Goal: Information Seeking & Learning: Learn about a topic

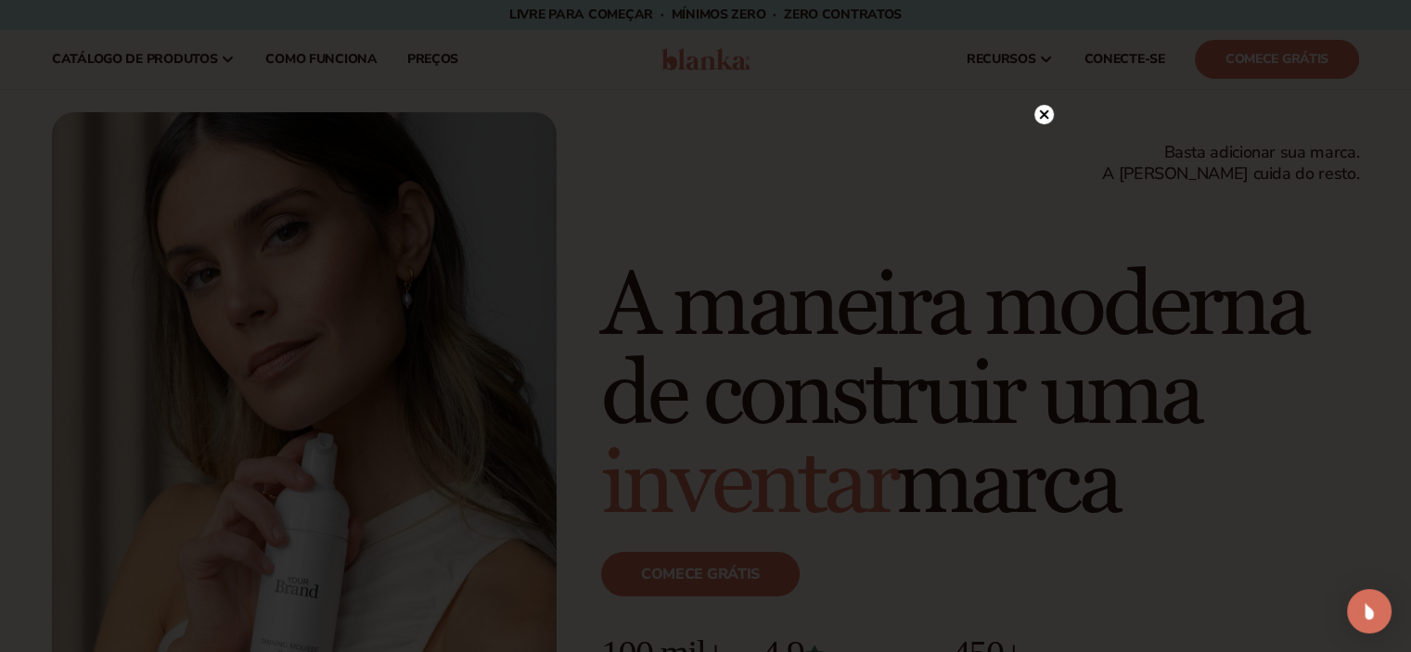
click at [1046, 114] on circle at bounding box center [1043, 114] width 19 height 19
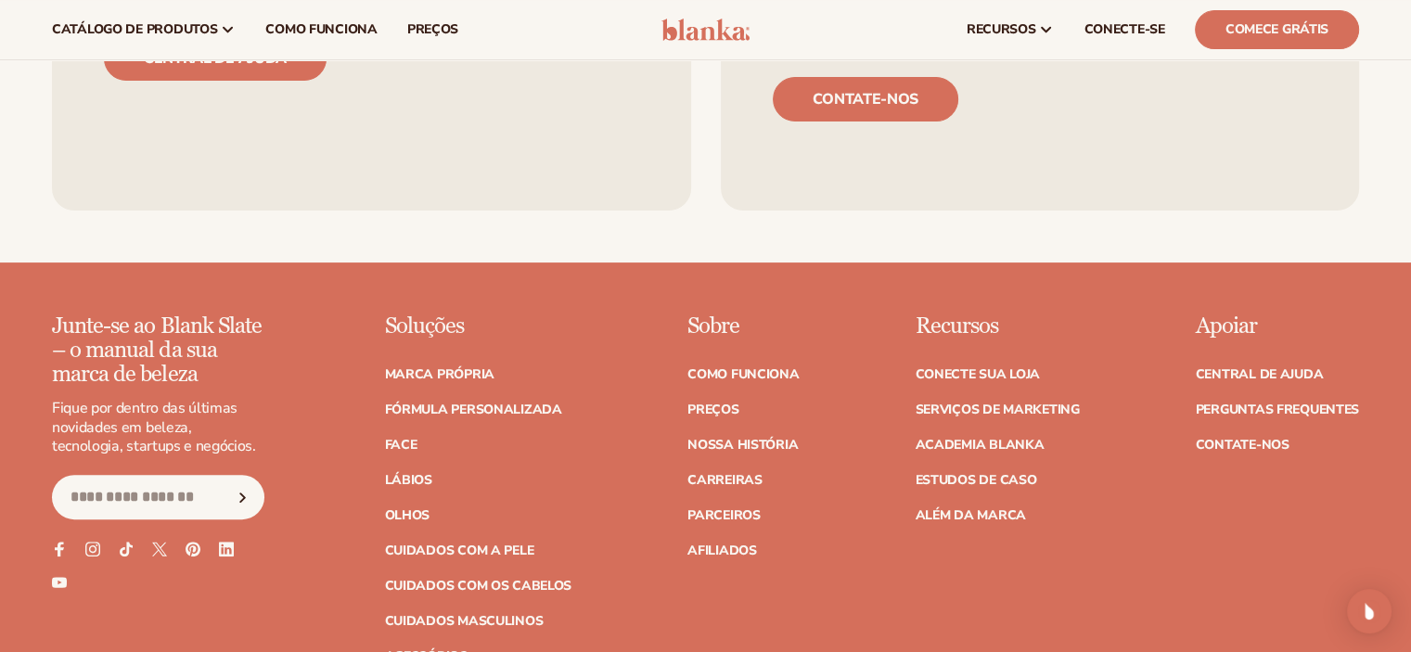
scroll to position [7539, 0]
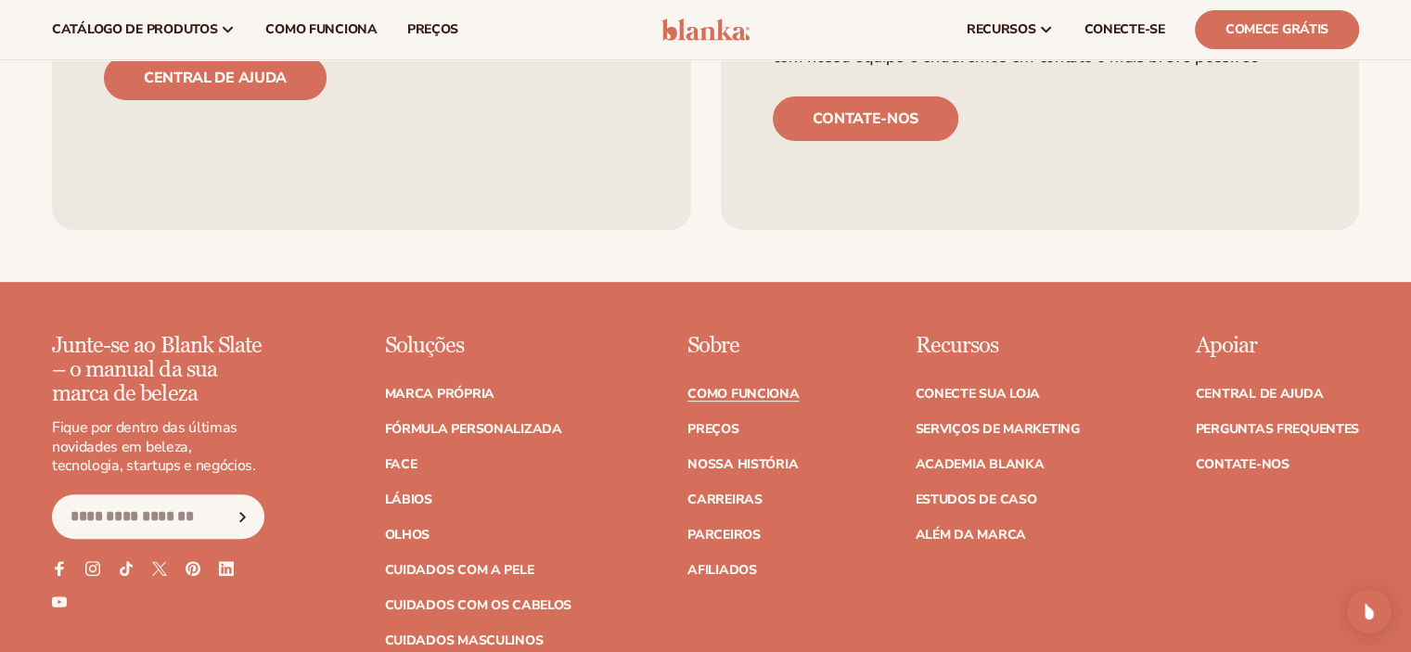
click at [761, 385] on font "Como funciona" at bounding box center [742, 394] width 111 height 18
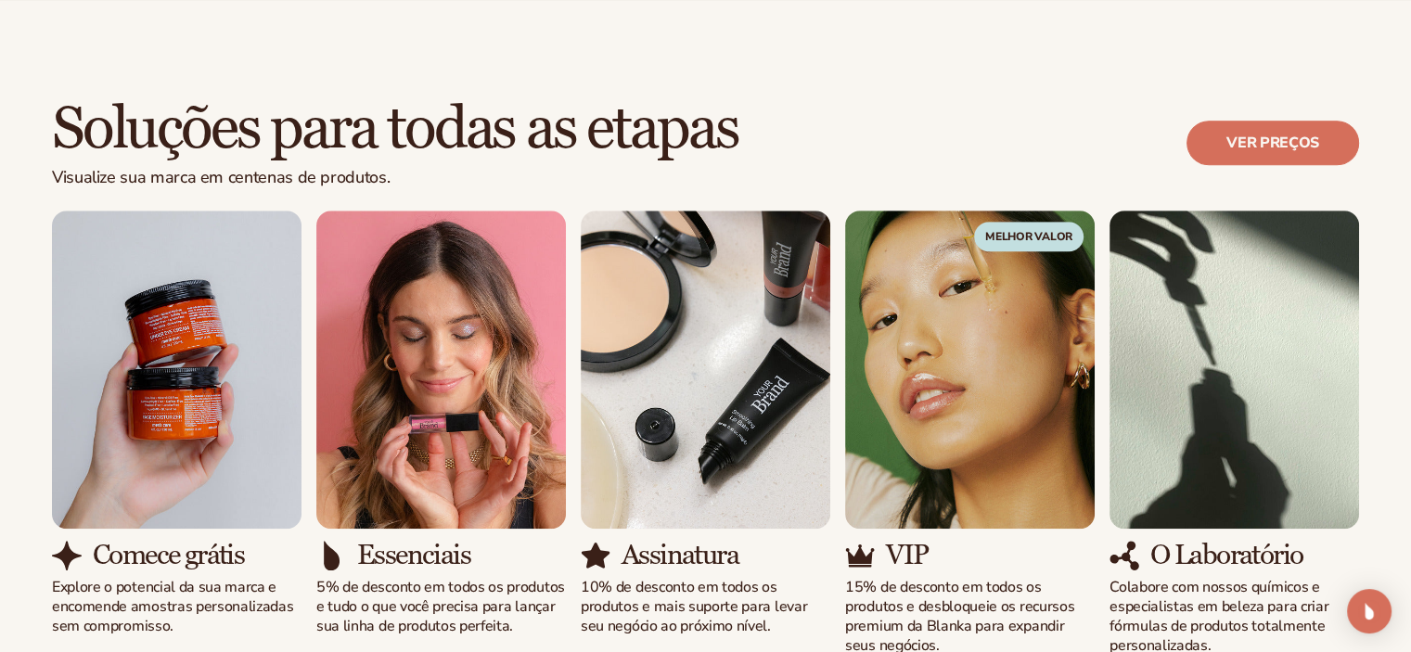
scroll to position [1161, 0]
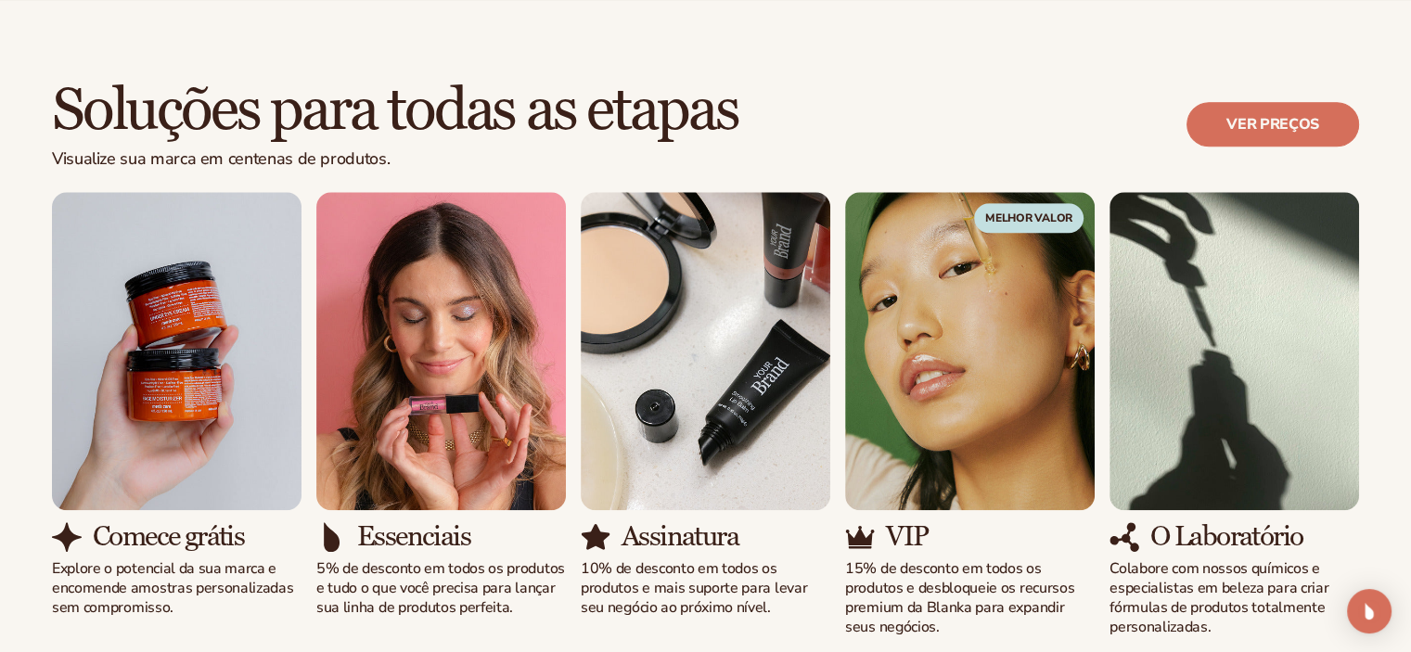
drag, startPoint x: 1421, startPoint y: 63, endPoint x: 1415, endPoint y: 205, distance: 142.1
click at [1281, 120] on font "Ver preços" at bounding box center [1272, 124] width 93 height 20
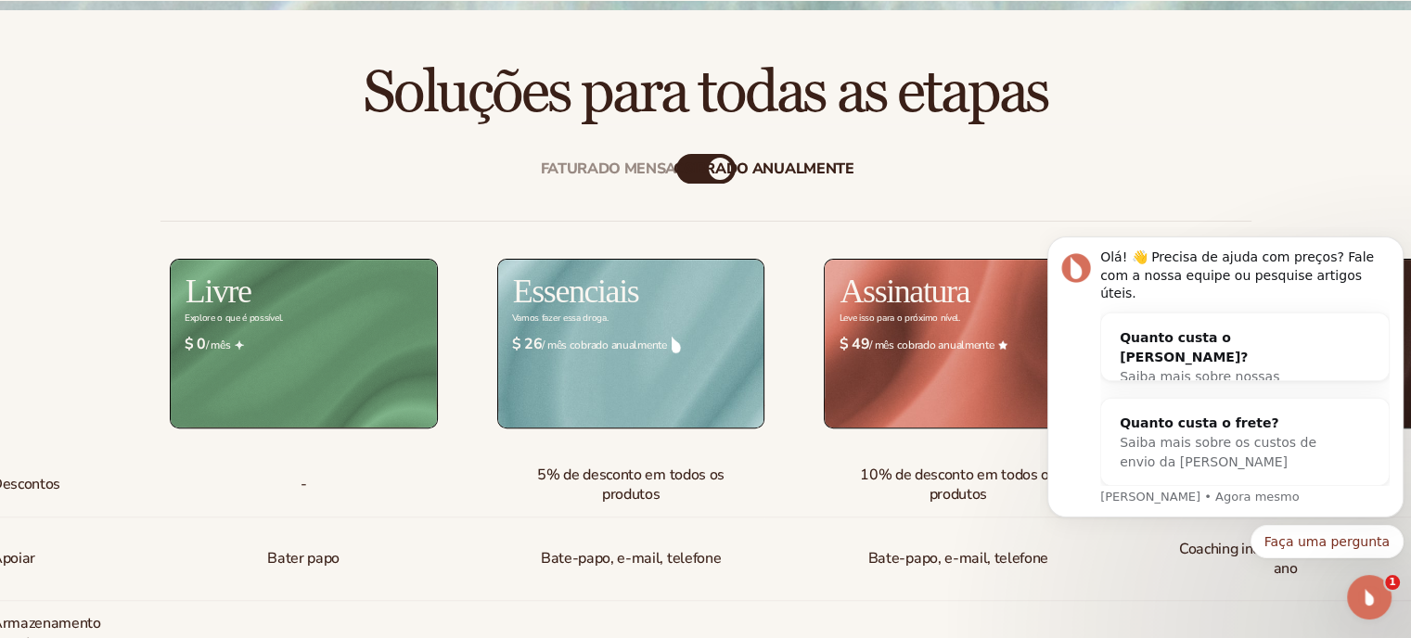
scroll to position [599, 0]
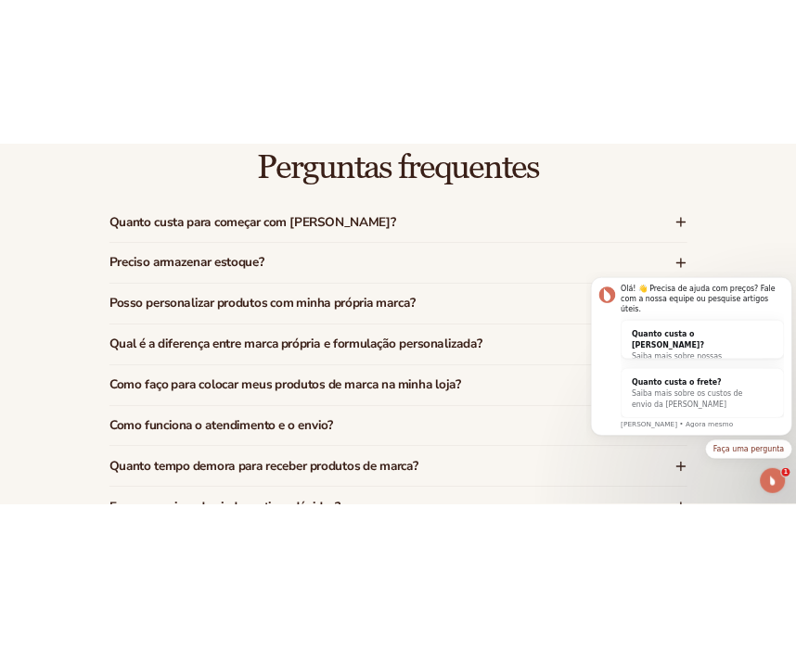
scroll to position [2744, 0]
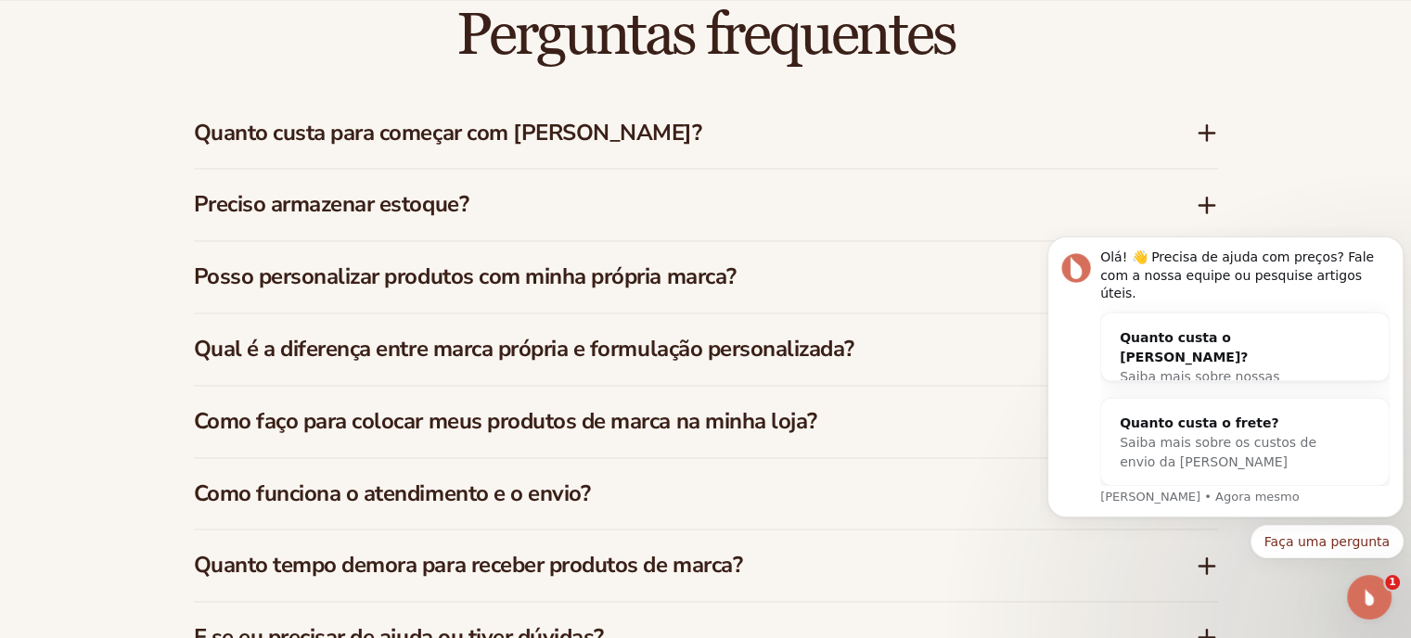
click at [1206, 205] on icon at bounding box center [1206, 205] width 15 height 0
